Goal: Consume media (video, audio): Consume media (video, audio)

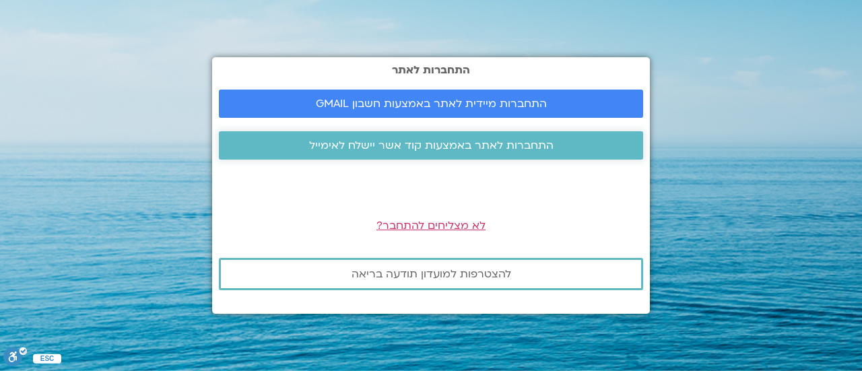
click at [462, 148] on span "התחברות לאתר באמצעות קוד אשר יישלח לאימייל" at bounding box center [431, 145] width 245 height 12
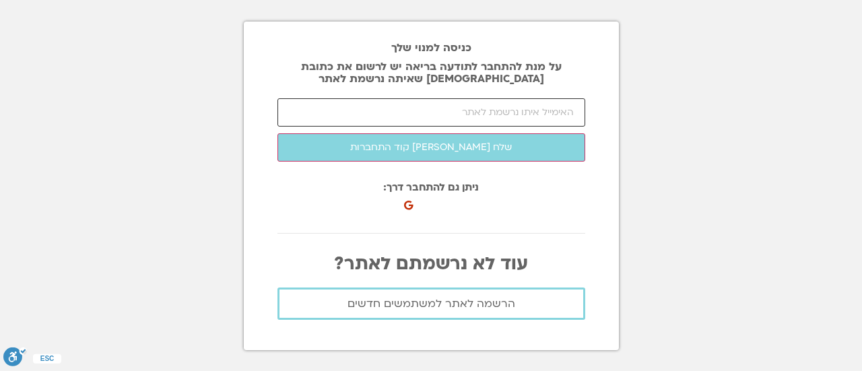
click at [499, 116] on input "email" at bounding box center [432, 112] width 308 height 28
type input "[EMAIL_ADDRESS][DOMAIN_NAME]"
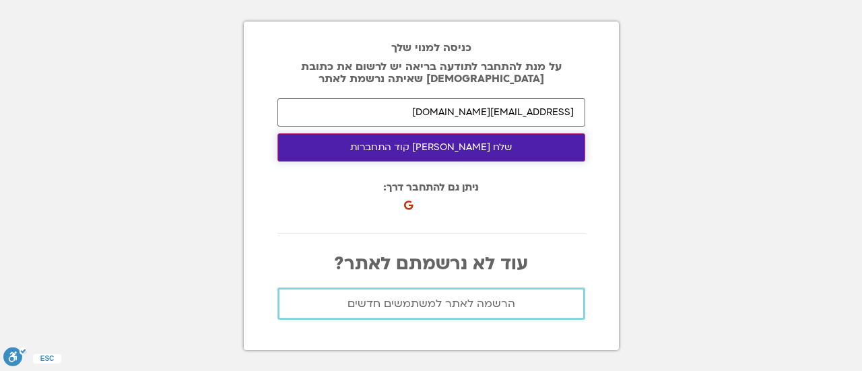
click at [431, 148] on button "שלח [PERSON_NAME] קוד התחברות" at bounding box center [432, 147] width 308 height 28
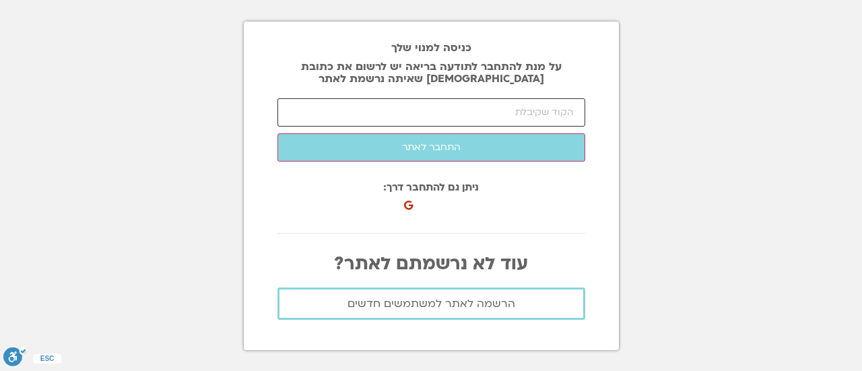
click at [451, 101] on input "number" at bounding box center [432, 112] width 308 height 28
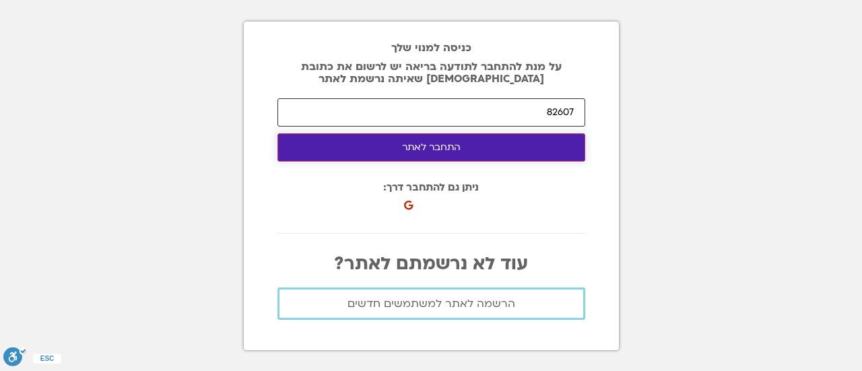
type input "82607"
click at [420, 152] on button "התחבר לאתר" at bounding box center [432, 147] width 308 height 28
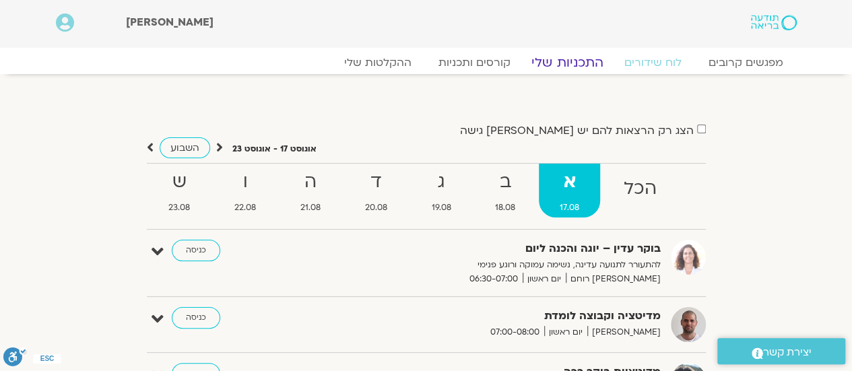
click at [579, 64] on link "התכניות שלי" at bounding box center [567, 63] width 104 height 16
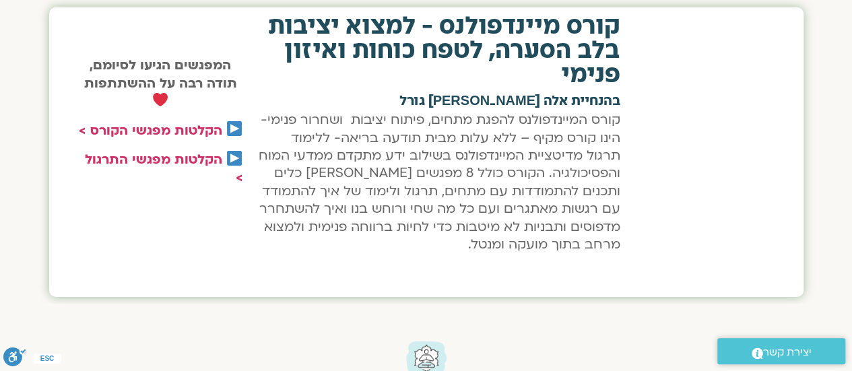
scroll to position [2143, 0]
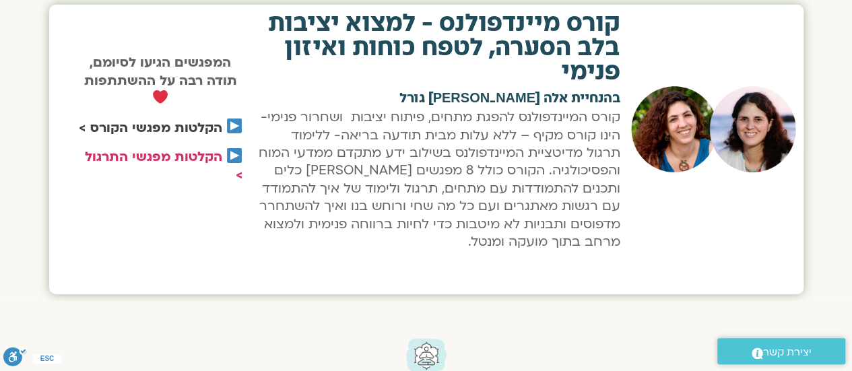
click at [185, 122] on link "הקלטות מפגשי הקורס >" at bounding box center [151, 128] width 144 height 18
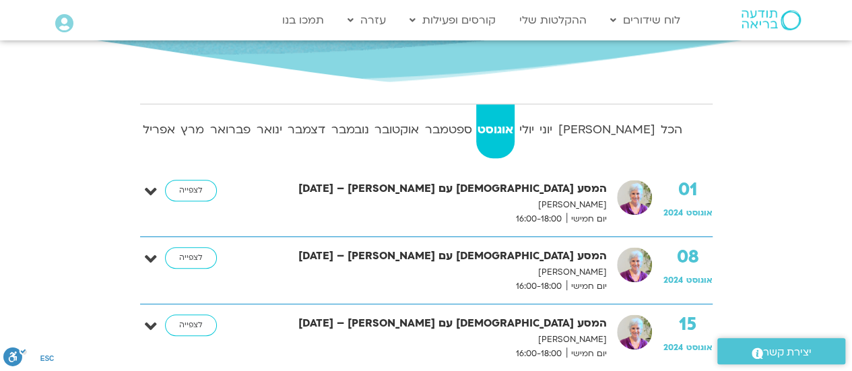
scroll to position [224, 0]
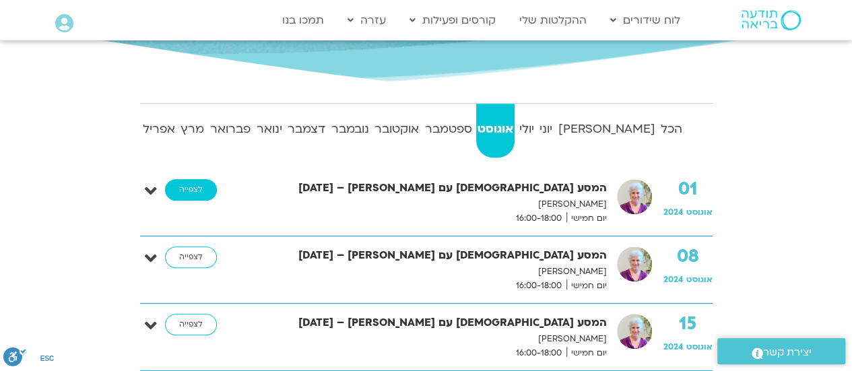
click at [198, 188] on link "לצפייה" at bounding box center [191, 190] width 52 height 22
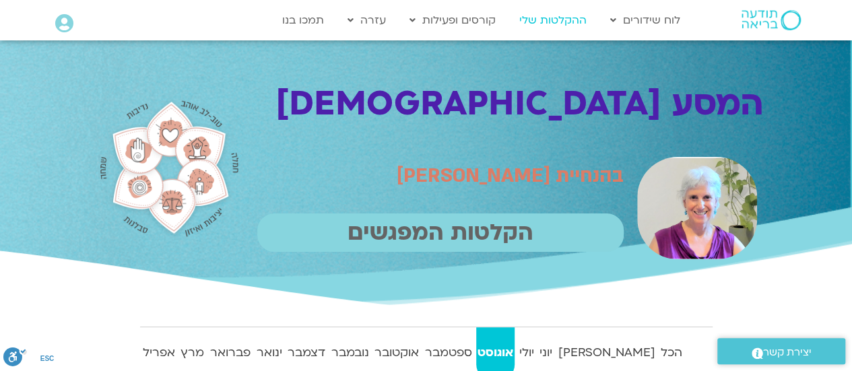
click at [548, 25] on link "ההקלטות שלי" at bounding box center [553, 20] width 81 height 26
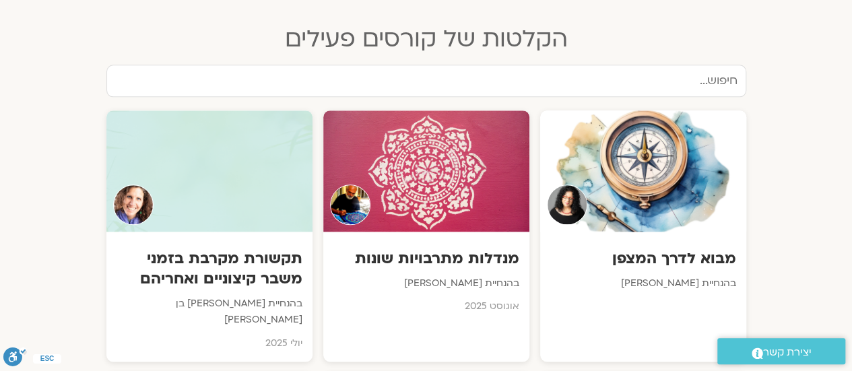
scroll to position [688, 0]
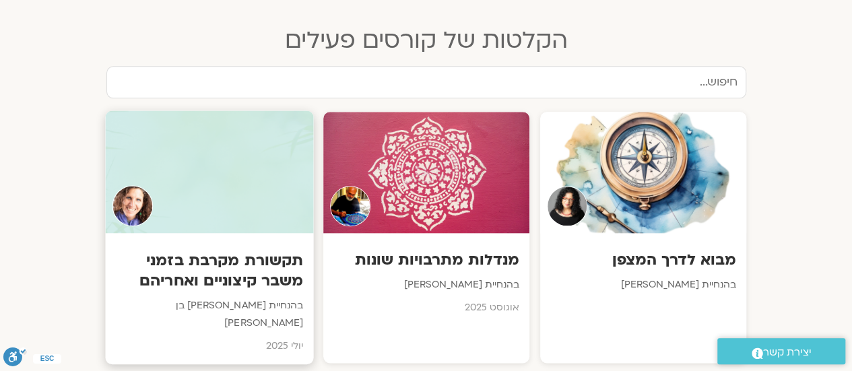
click at [241, 261] on h3 "תקשורת מקרבת בזמני משבר קיצוניים ואחריהם" at bounding box center [209, 270] width 188 height 41
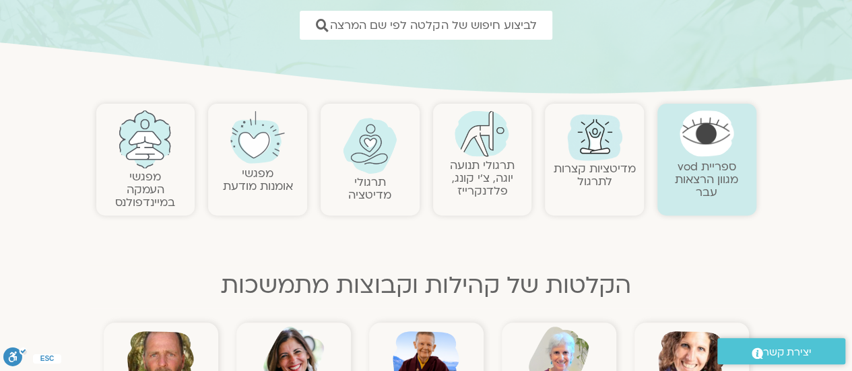
scroll to position [209, 0]
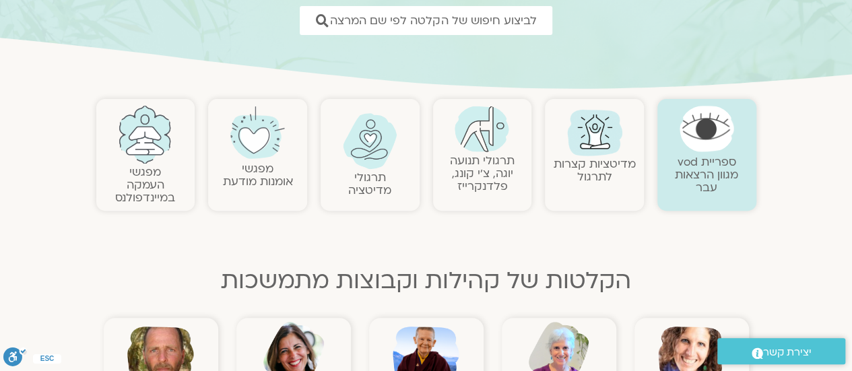
click at [726, 141] on img at bounding box center [707, 129] width 55 height 46
click at [150, 172] on link "מפגשי העמקה במיינדפולנס" at bounding box center [145, 184] width 60 height 41
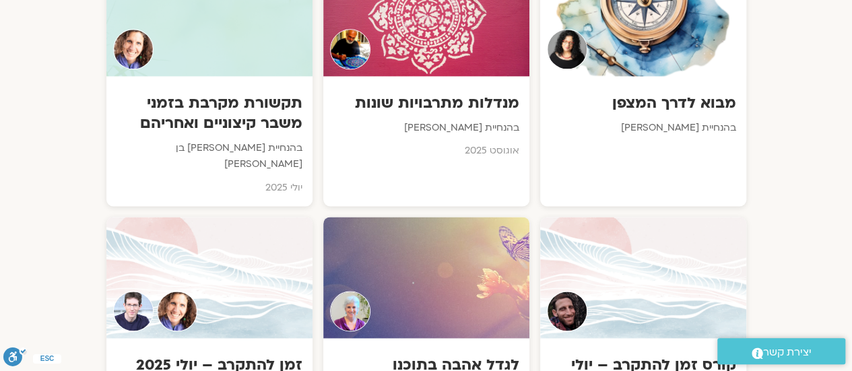
scroll to position [932, 0]
